Goal: Task Accomplishment & Management: Manage account settings

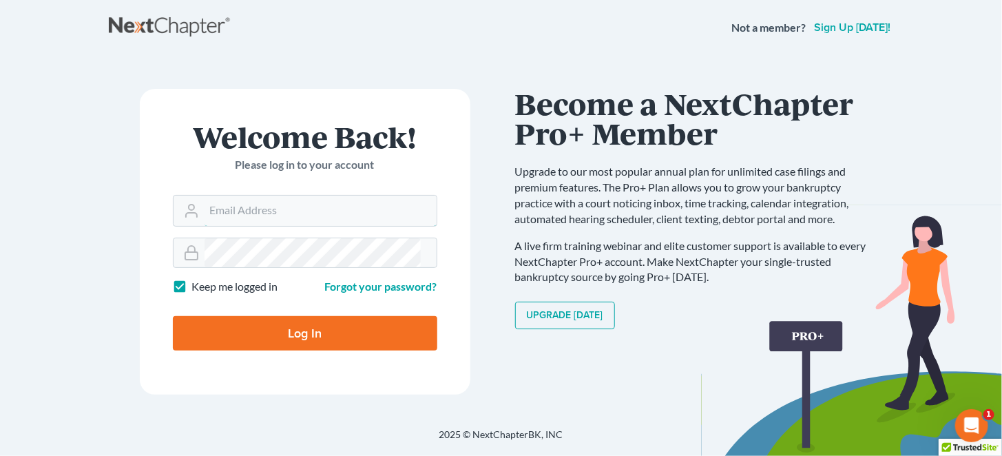
type input "[EMAIL_ADDRESS][DOMAIN_NAME]"
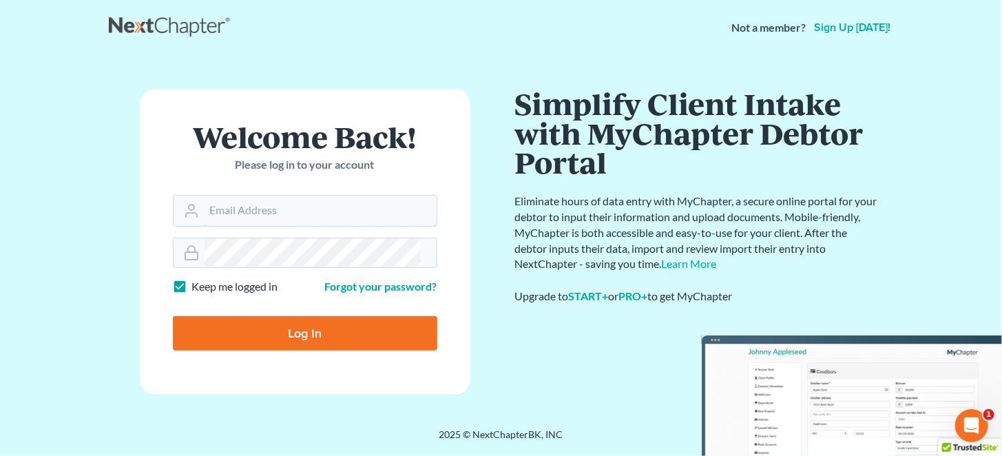
type input "[EMAIL_ADDRESS][DOMAIN_NAME]"
click at [265, 316] on input "Log In" at bounding box center [305, 333] width 264 height 34
type input "Thinking..."
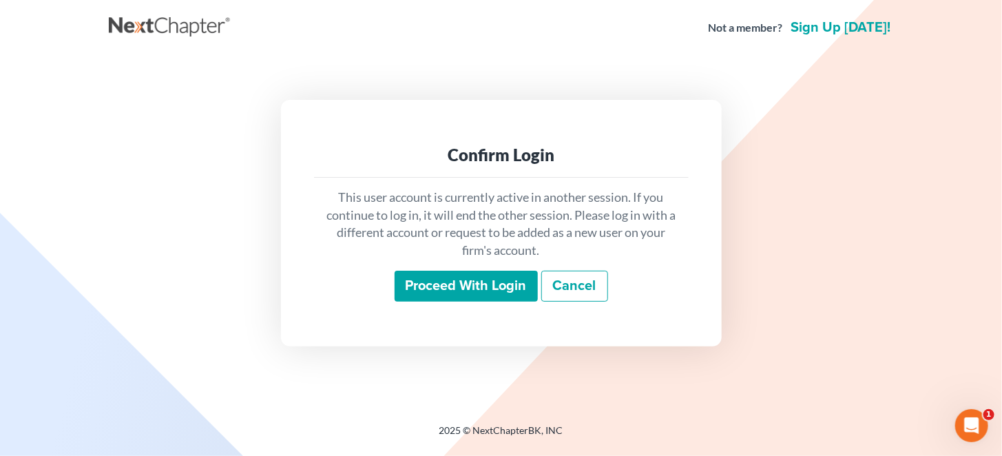
click at [497, 276] on input "Proceed with login" at bounding box center [465, 287] width 143 height 32
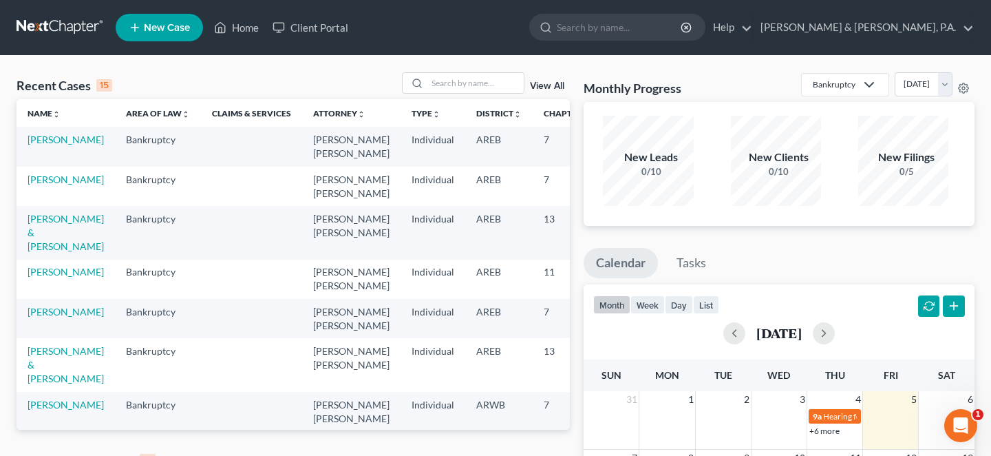
click at [558, 455] on link "View All" at bounding box center [547, 461] width 34 height 10
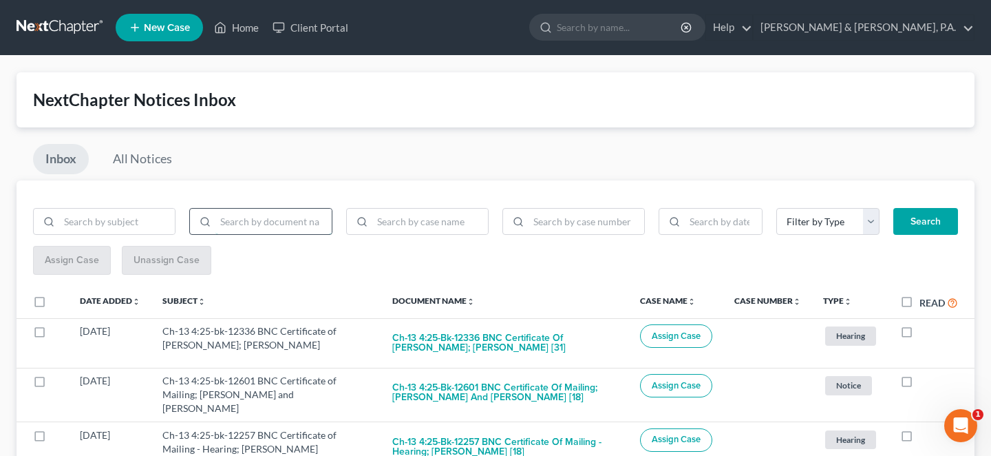
click at [282, 209] on input "search" at bounding box center [273, 222] width 116 height 26
type input "bnc"
click at [916, 223] on div "Filter by Type AFCU Bank Satement Complaint CPS Credit Card Statement Creditor …" at bounding box center [731, 227] width 470 height 39
click at [917, 215] on button "Search" at bounding box center [926, 222] width 65 height 28
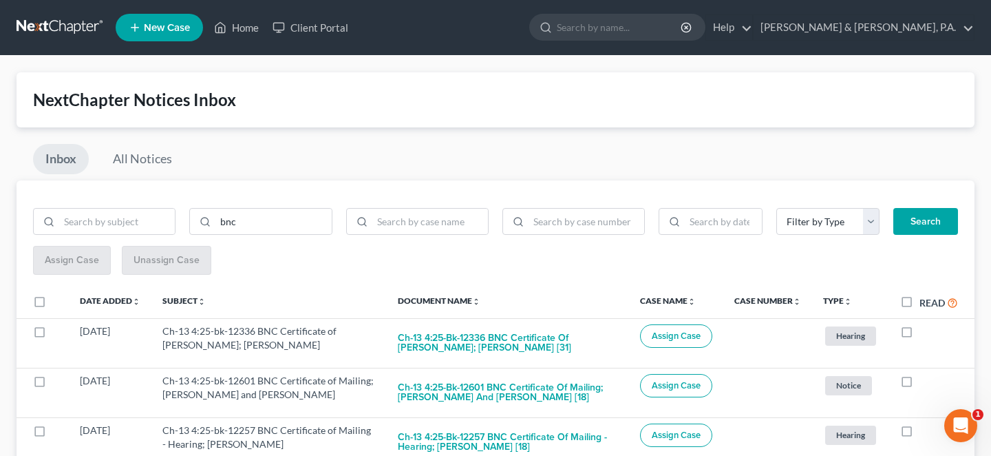
click at [920, 295] on label "Read" at bounding box center [939, 303] width 39 height 16
click at [925, 295] on input "Read" at bounding box center [929, 299] width 9 height 9
checkbox input "true"
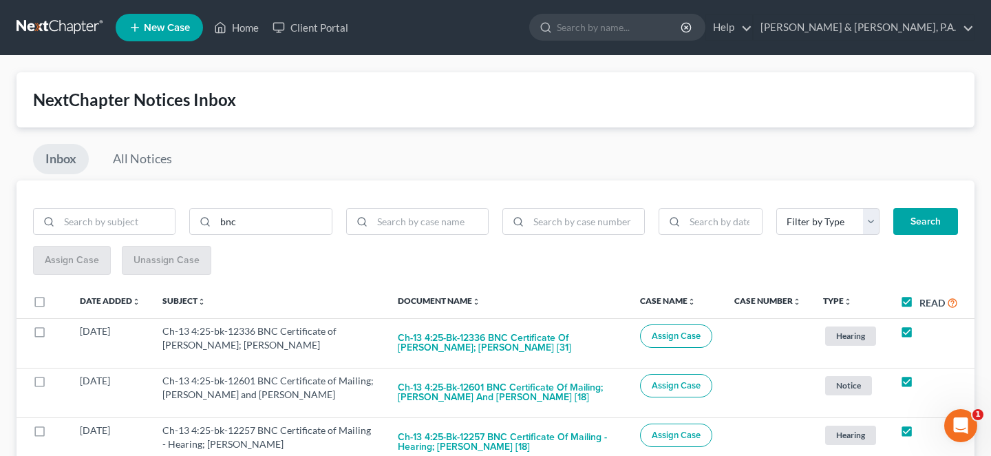
checkbox input "true"
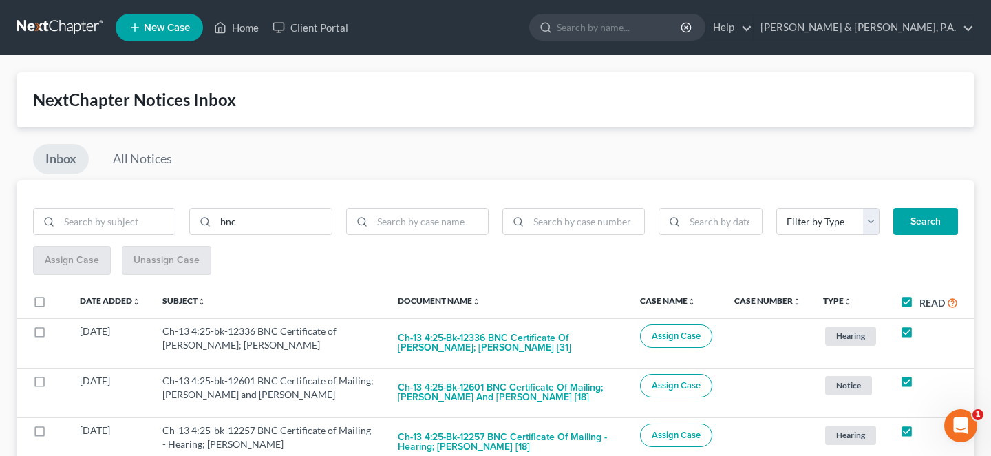
checkbox input "true"
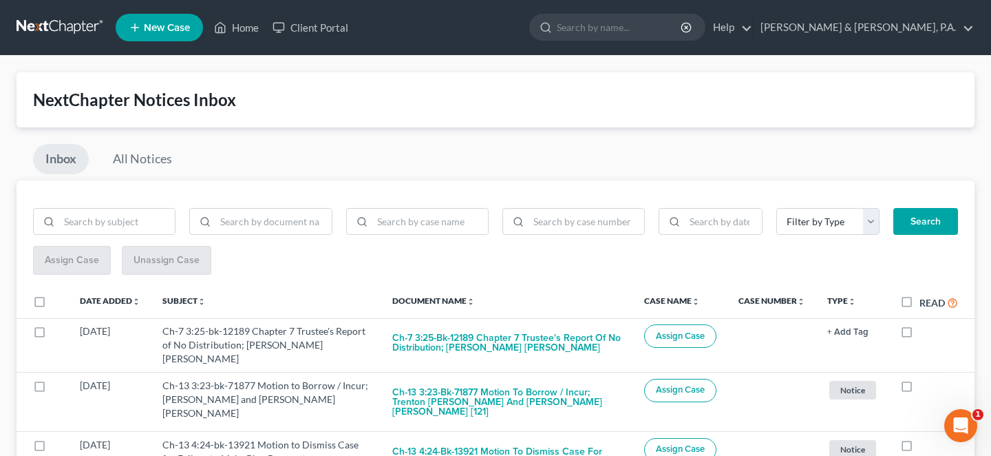
scroll to position [92, 0]
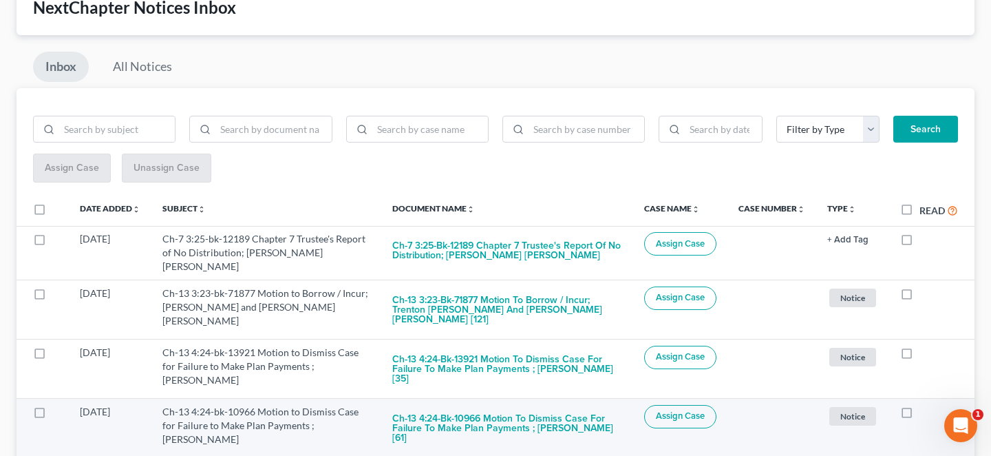
click at [920, 415] on label at bounding box center [920, 415] width 0 height 0
click at [925, 405] on input "checkbox" at bounding box center [929, 409] width 9 height 9
checkbox input "true"
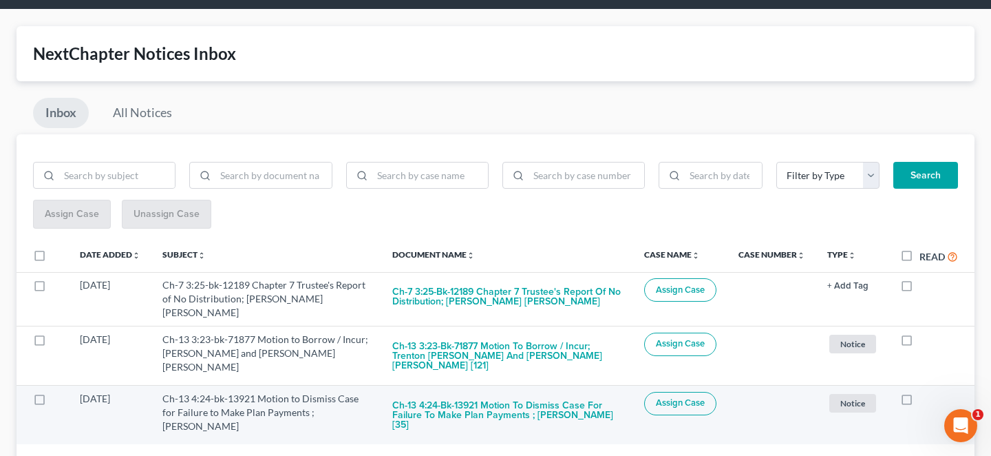
click at [920, 402] on label at bounding box center [920, 402] width 0 height 0
click at [925, 392] on input "checkbox" at bounding box center [929, 396] width 9 height 9
checkbox input "true"
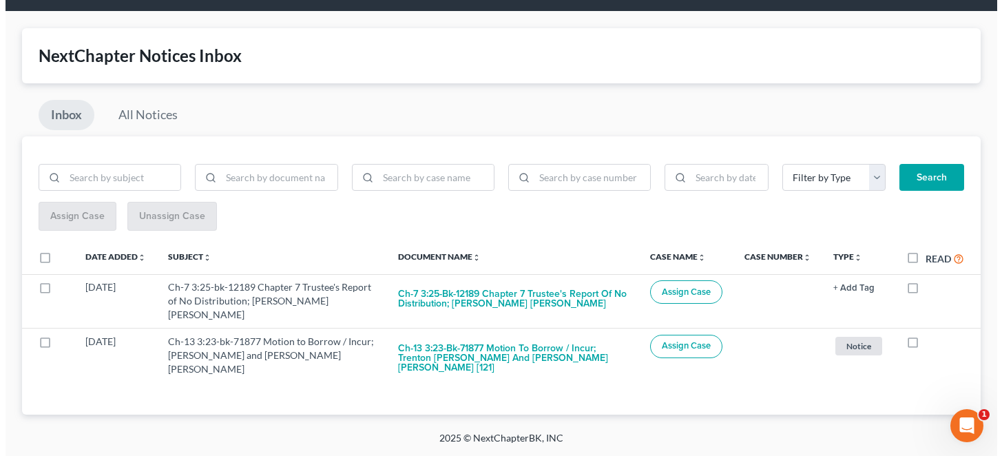
scroll to position [0, 0]
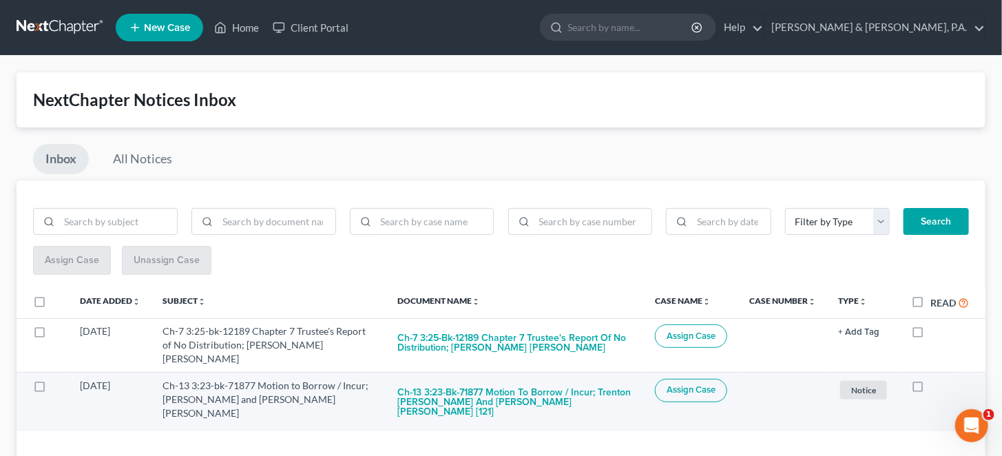
click at [930, 389] on label at bounding box center [930, 389] width 0 height 0
click at [936, 379] on input "checkbox" at bounding box center [940, 383] width 9 height 9
checkbox input "true"
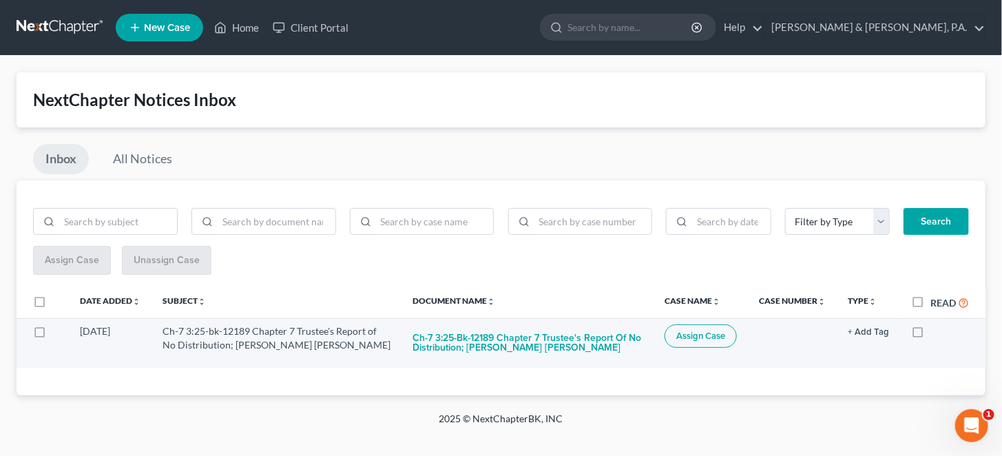
click at [930, 335] on label at bounding box center [930, 335] width 0 height 0
click at [936, 324] on input "checkbox" at bounding box center [940, 328] width 9 height 9
checkbox input "true"
